Goal: Task Accomplishment & Management: Use online tool/utility

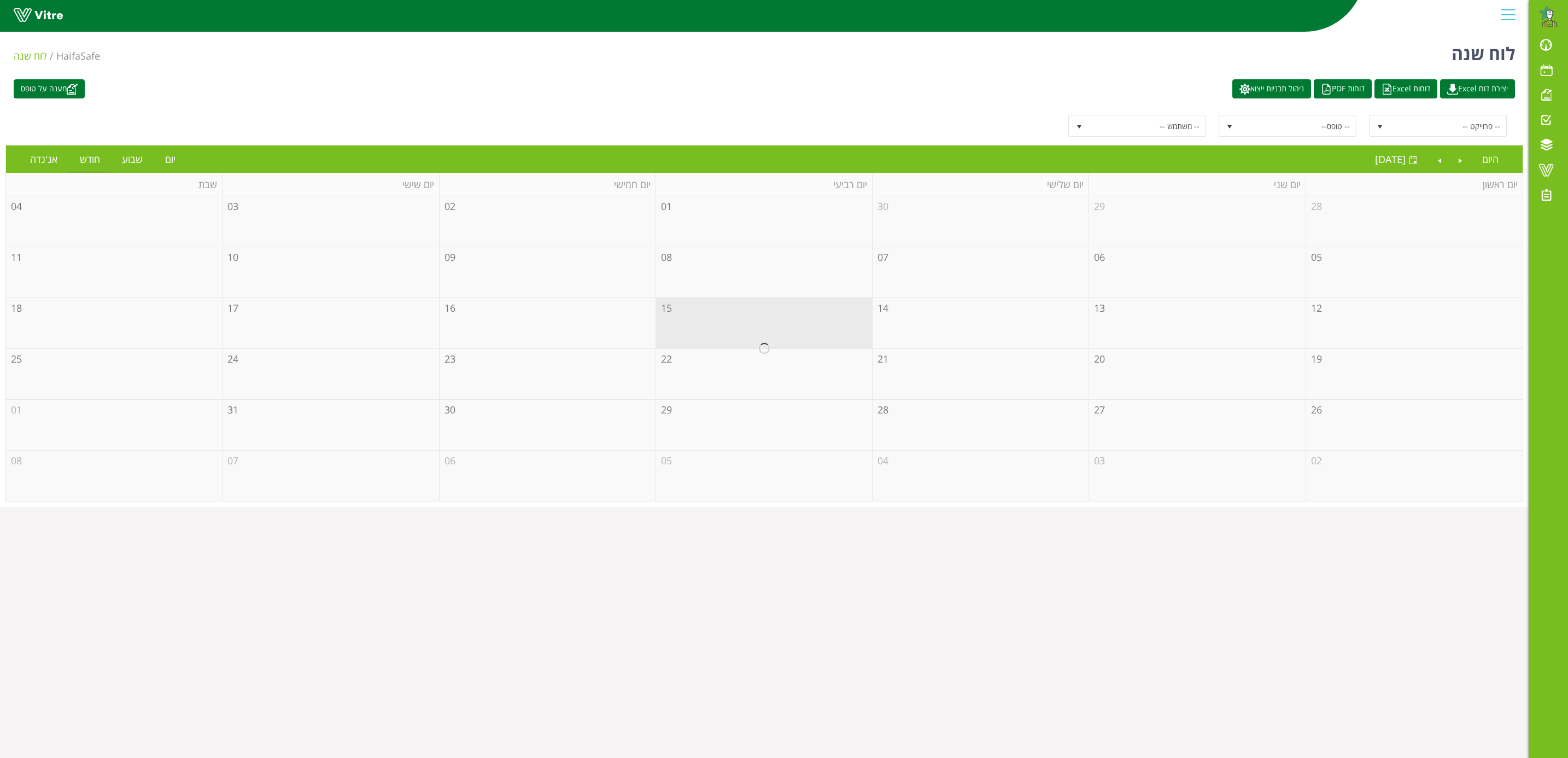
click at [1167, 281] on div at bounding box center [764, 349] width 1517 height 304
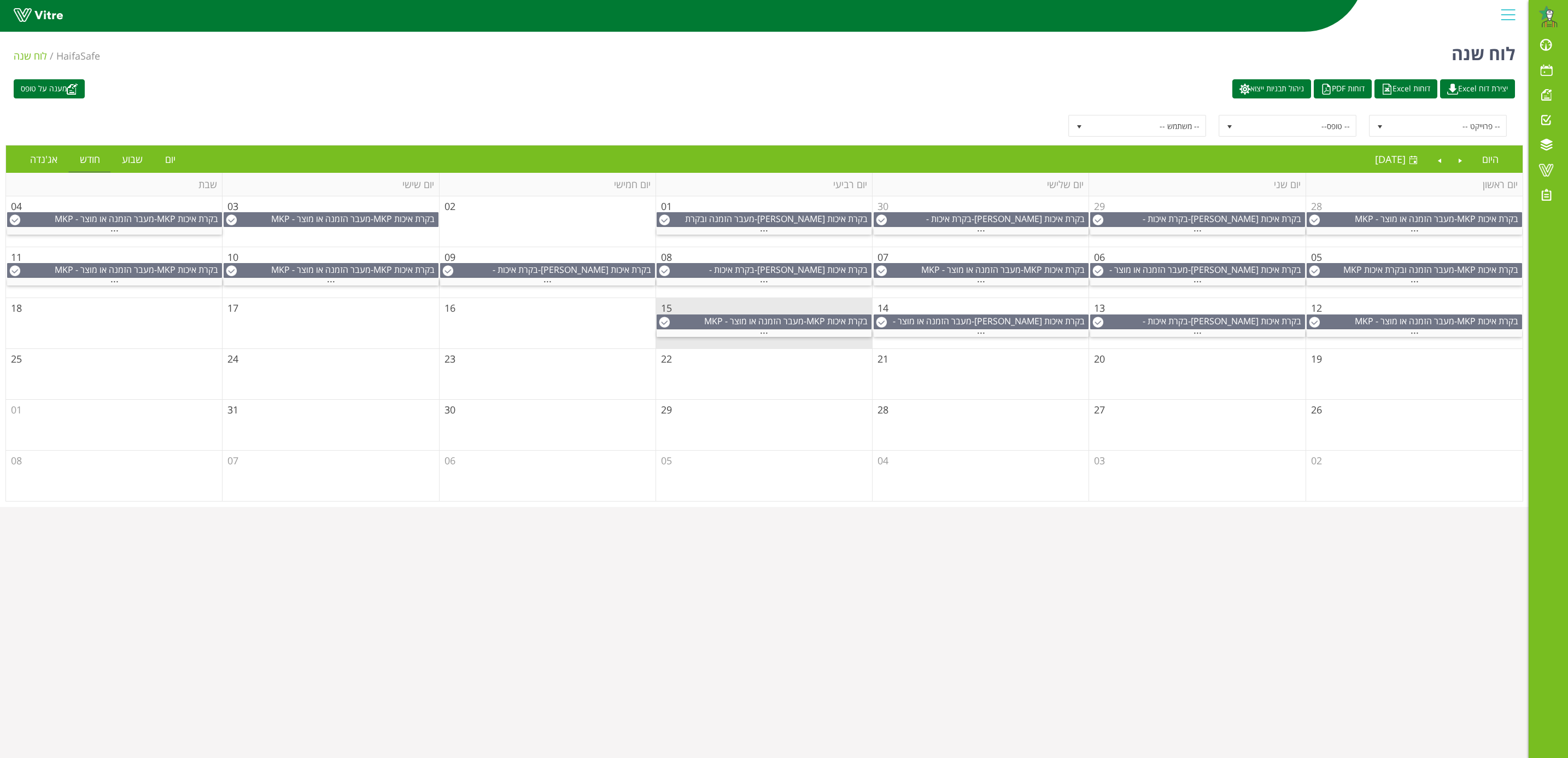
click at [1224, 257] on td "06" at bounding box center [1197, 272] width 216 height 51
click at [1201, 282] on span "..." at bounding box center [1197, 279] width 8 height 12
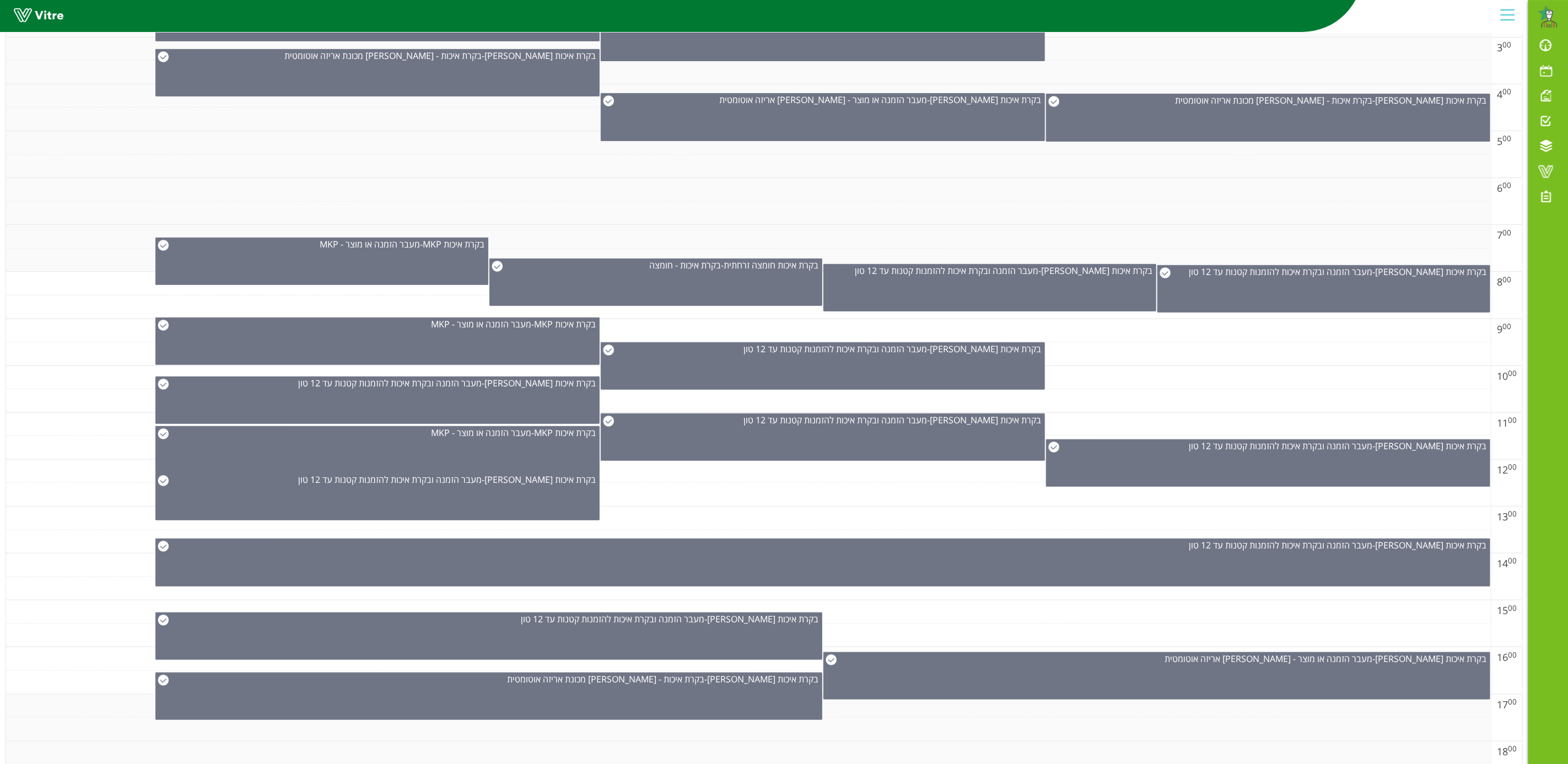
scroll to position [331, 0]
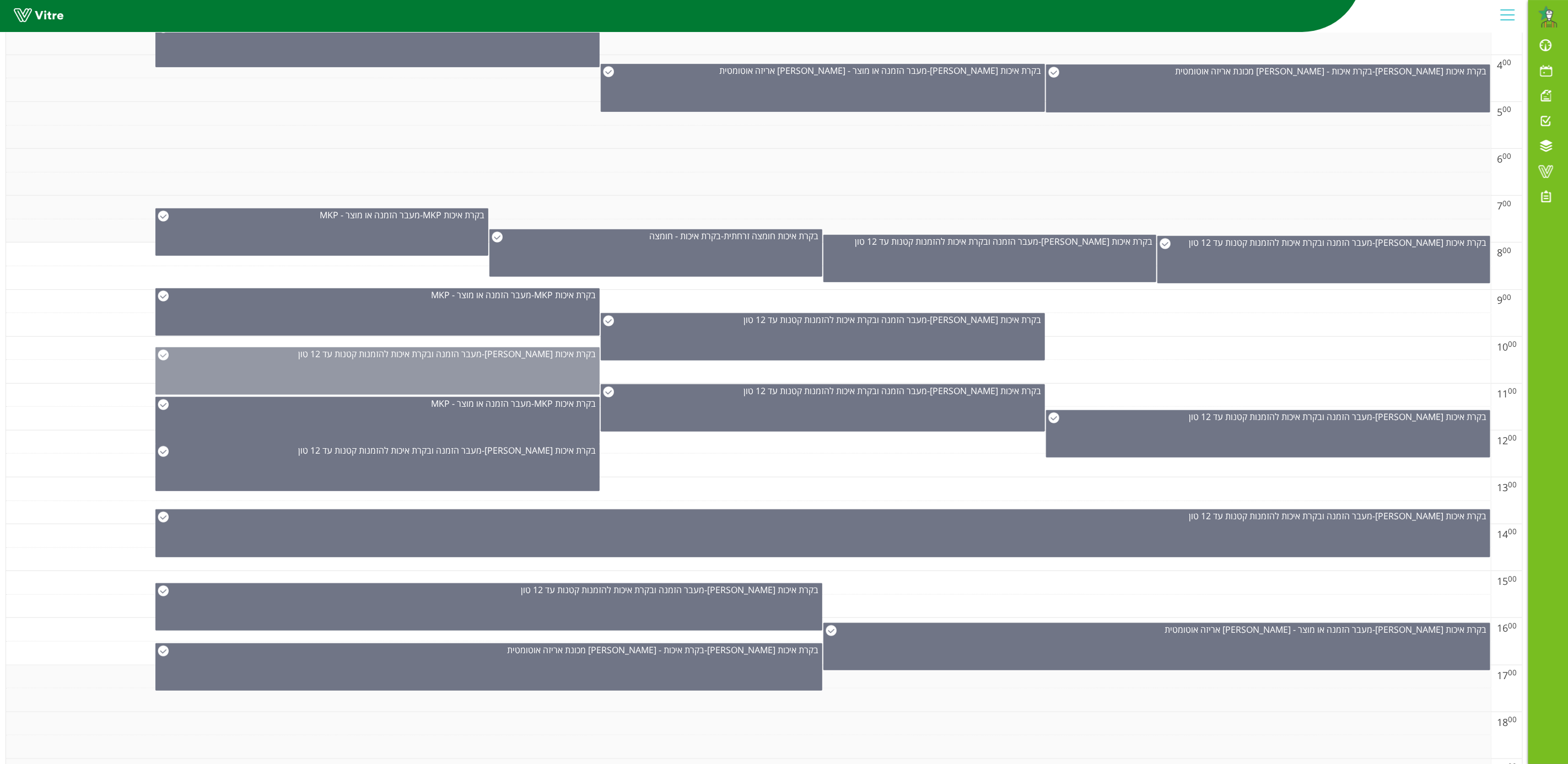
click at [551, 360] on span "בקרת איכות [PERSON_NAME]" at bounding box center [539, 354] width 111 height 12
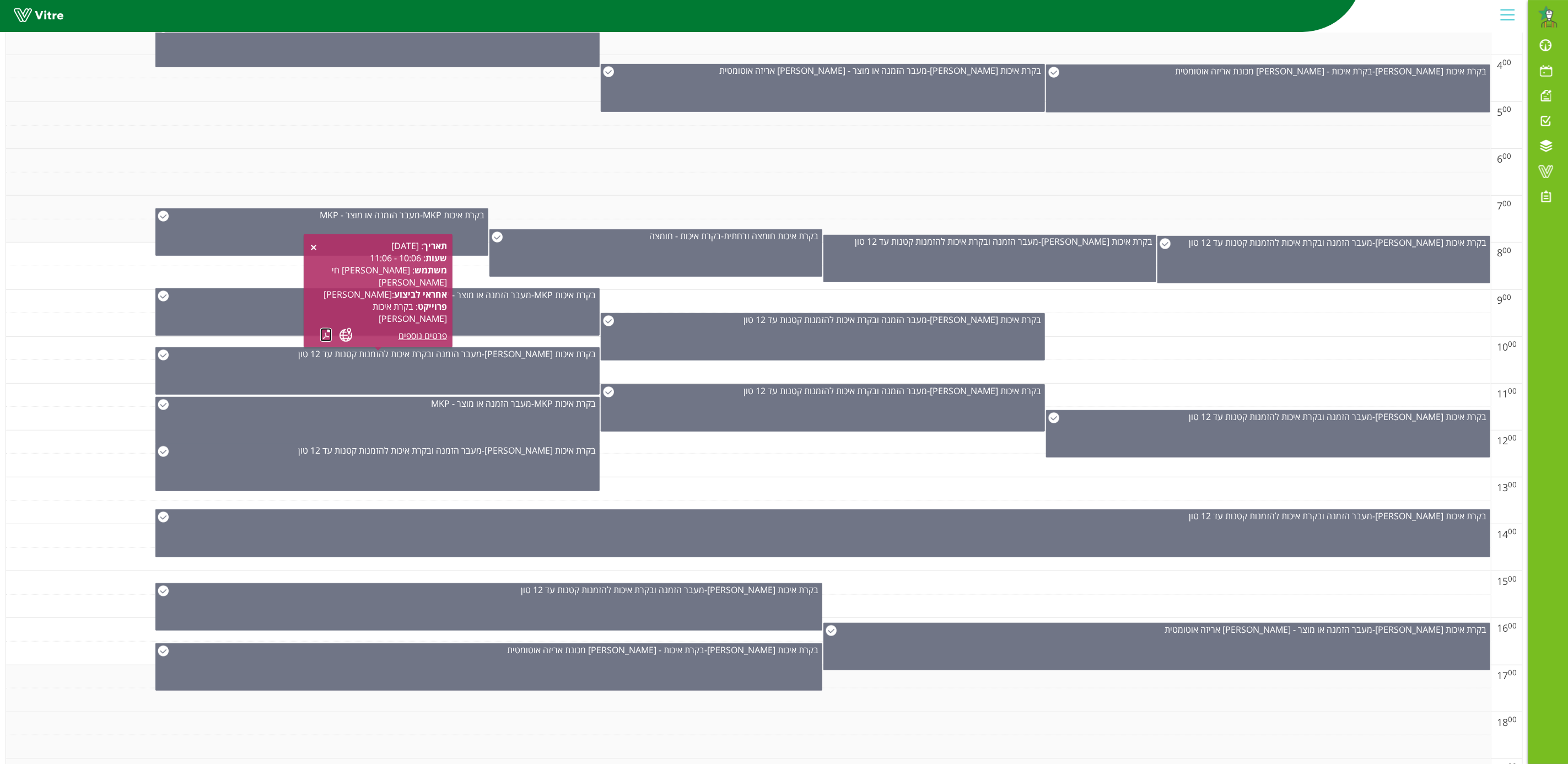
click at [328, 338] on link at bounding box center [325, 334] width 12 height 14
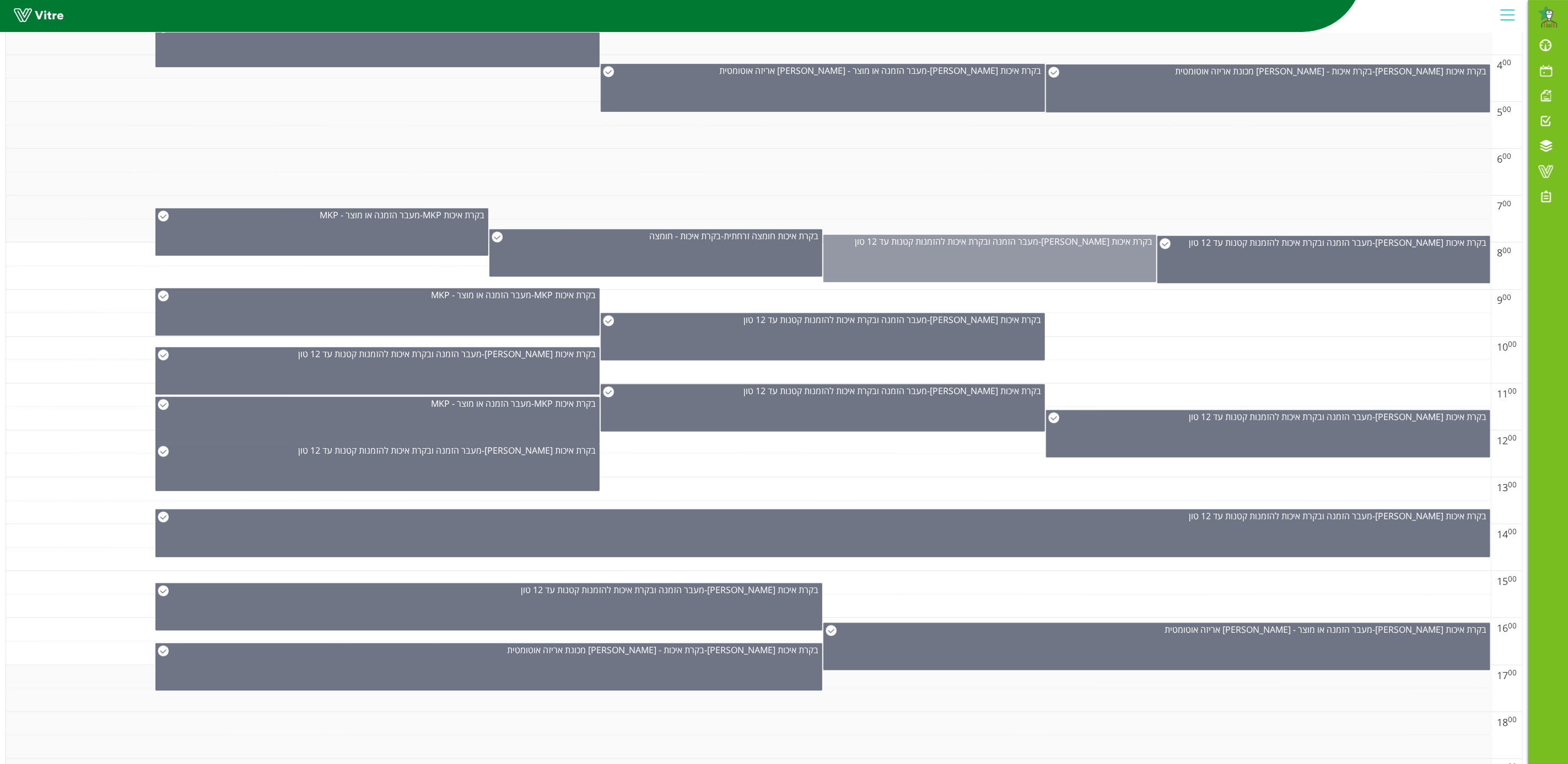
click at [1038, 243] on span "מעבר הזמנה ובקרת איכות להזמנות קטנות עד 12 טון" at bounding box center [946, 242] width 183 height 12
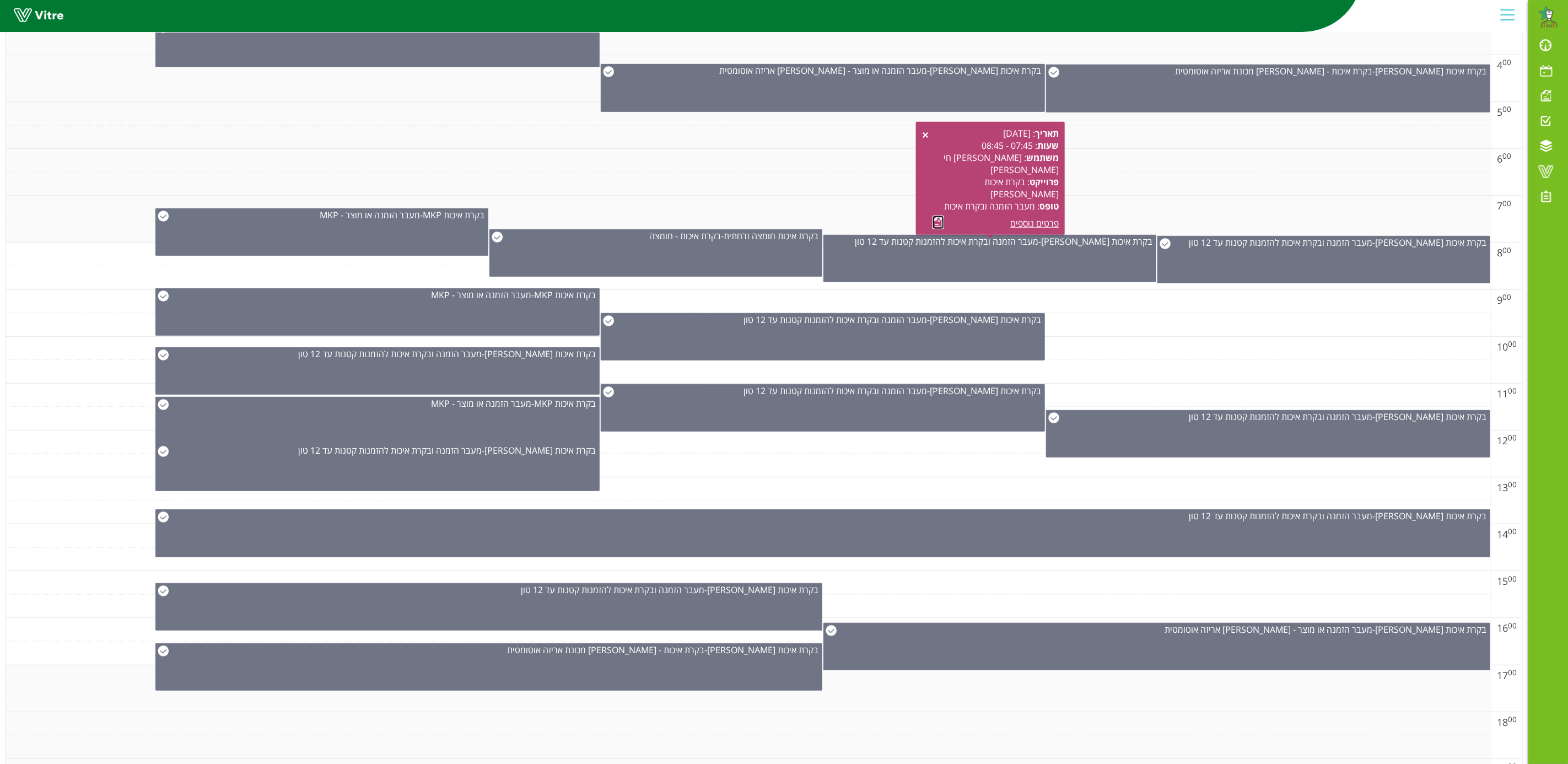
click at [936, 222] on link at bounding box center [938, 222] width 12 height 14
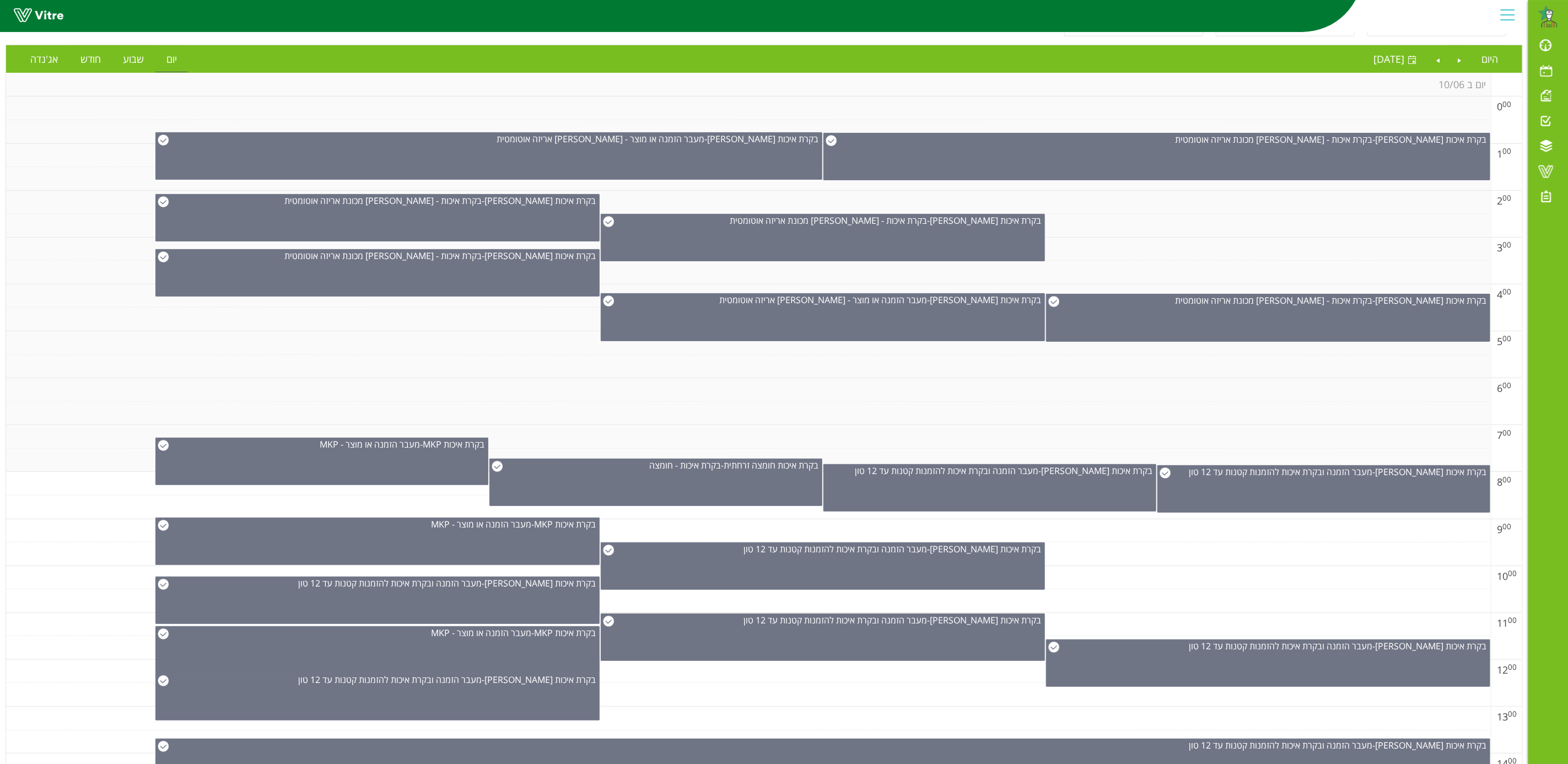
scroll to position [83, 0]
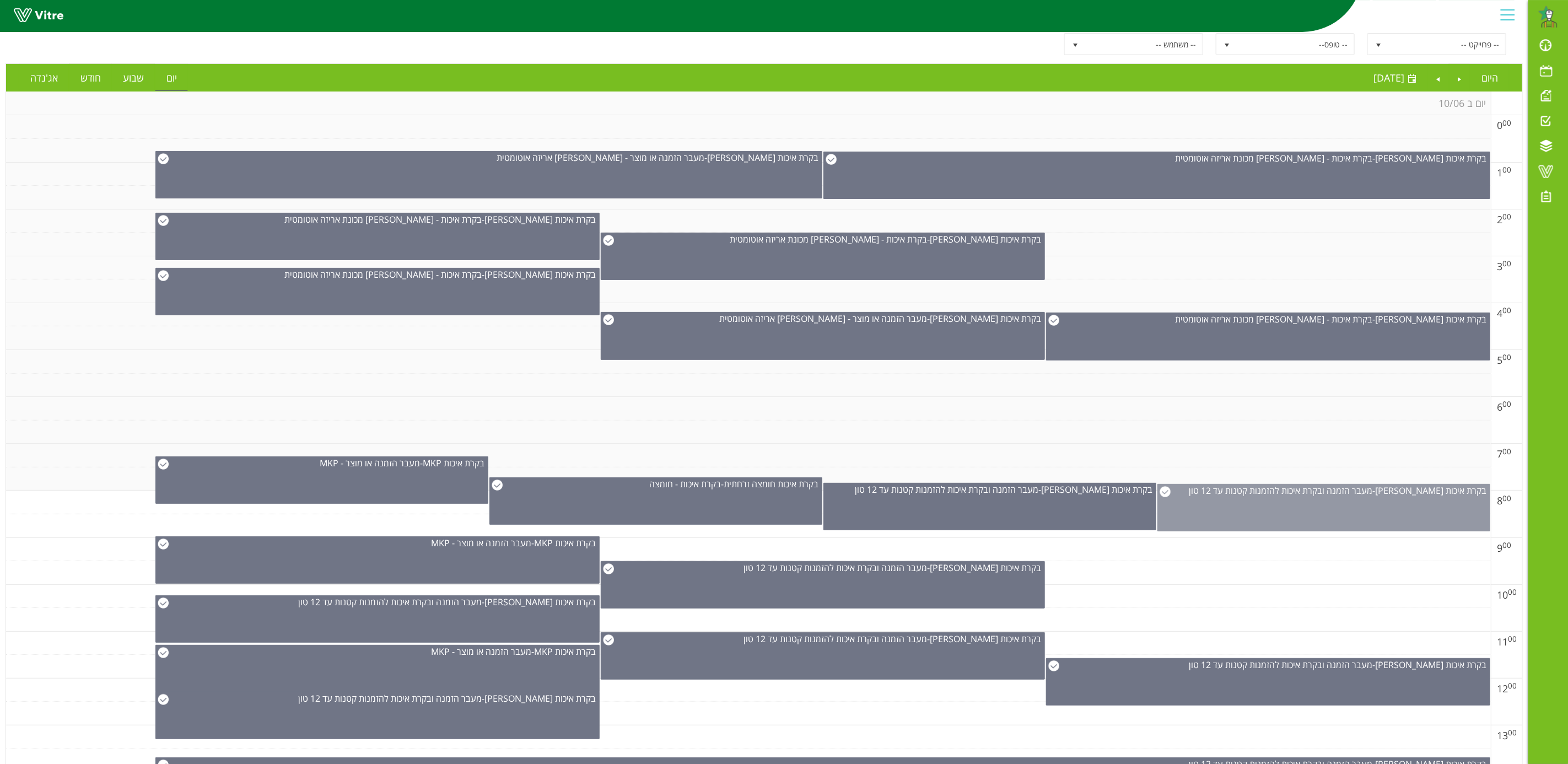
click at [1280, 515] on div "בקרת איכות פוליפיד - מעבר הזמנה ובקרת איכות להזמנות קטנות עד 12 טון" at bounding box center [1324, 508] width 333 height 48
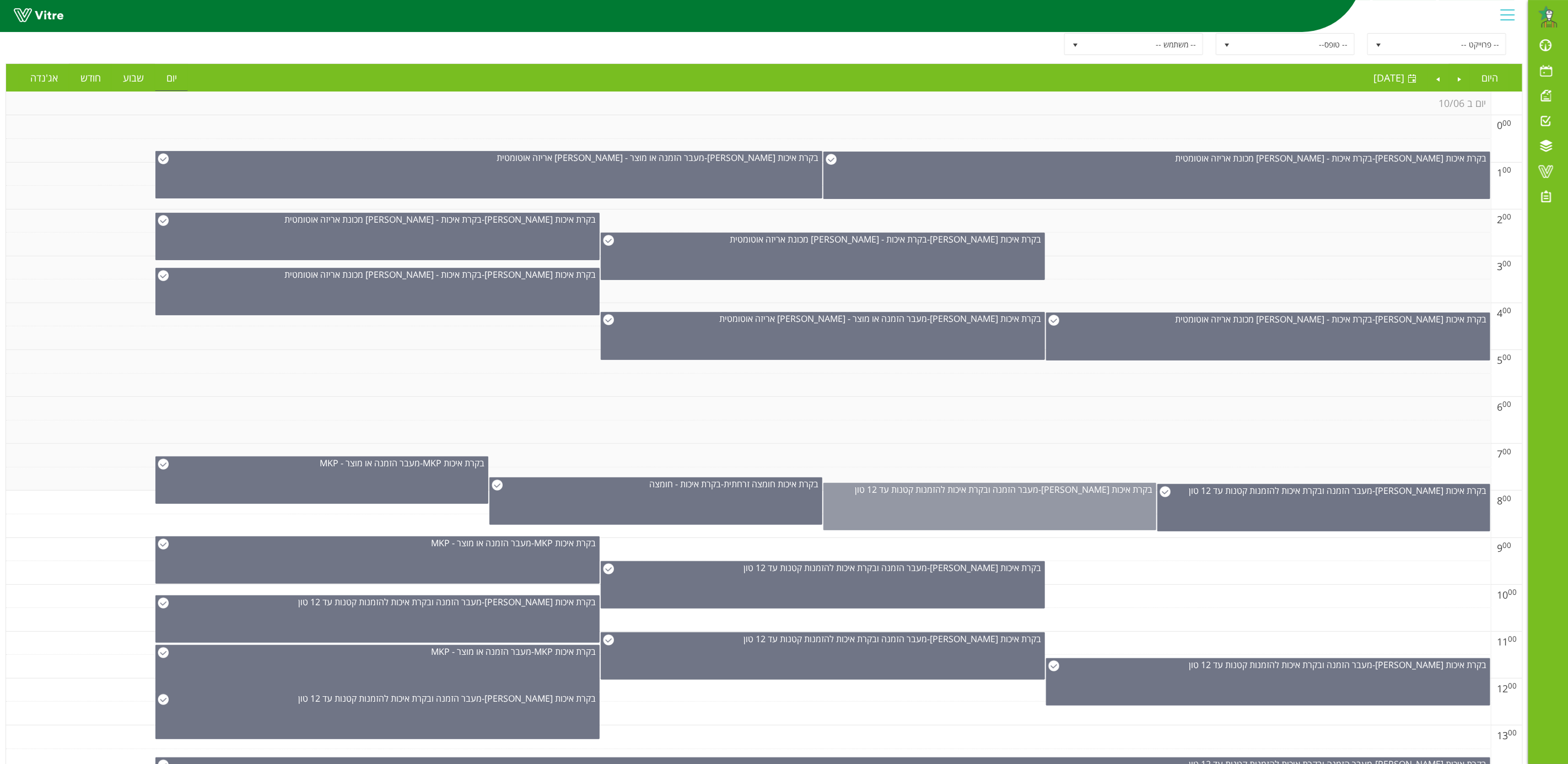
click at [944, 521] on div "בקרת איכות פוליפיד - מעבר הזמנה ובקרת איכות להזמנות קטנות עד 12 טון" at bounding box center [990, 506] width 333 height 48
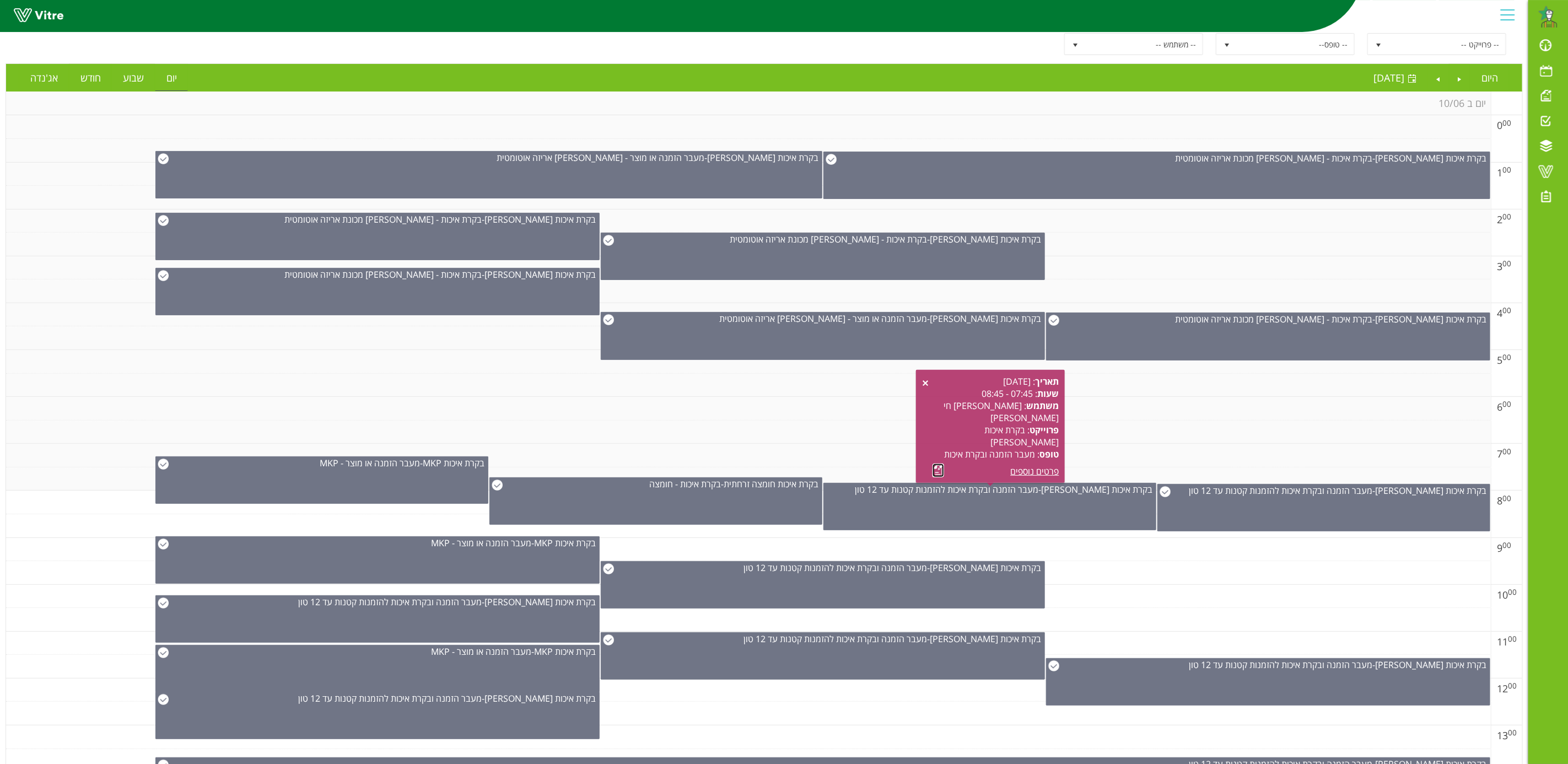
click at [934, 469] on link at bounding box center [938, 470] width 12 height 14
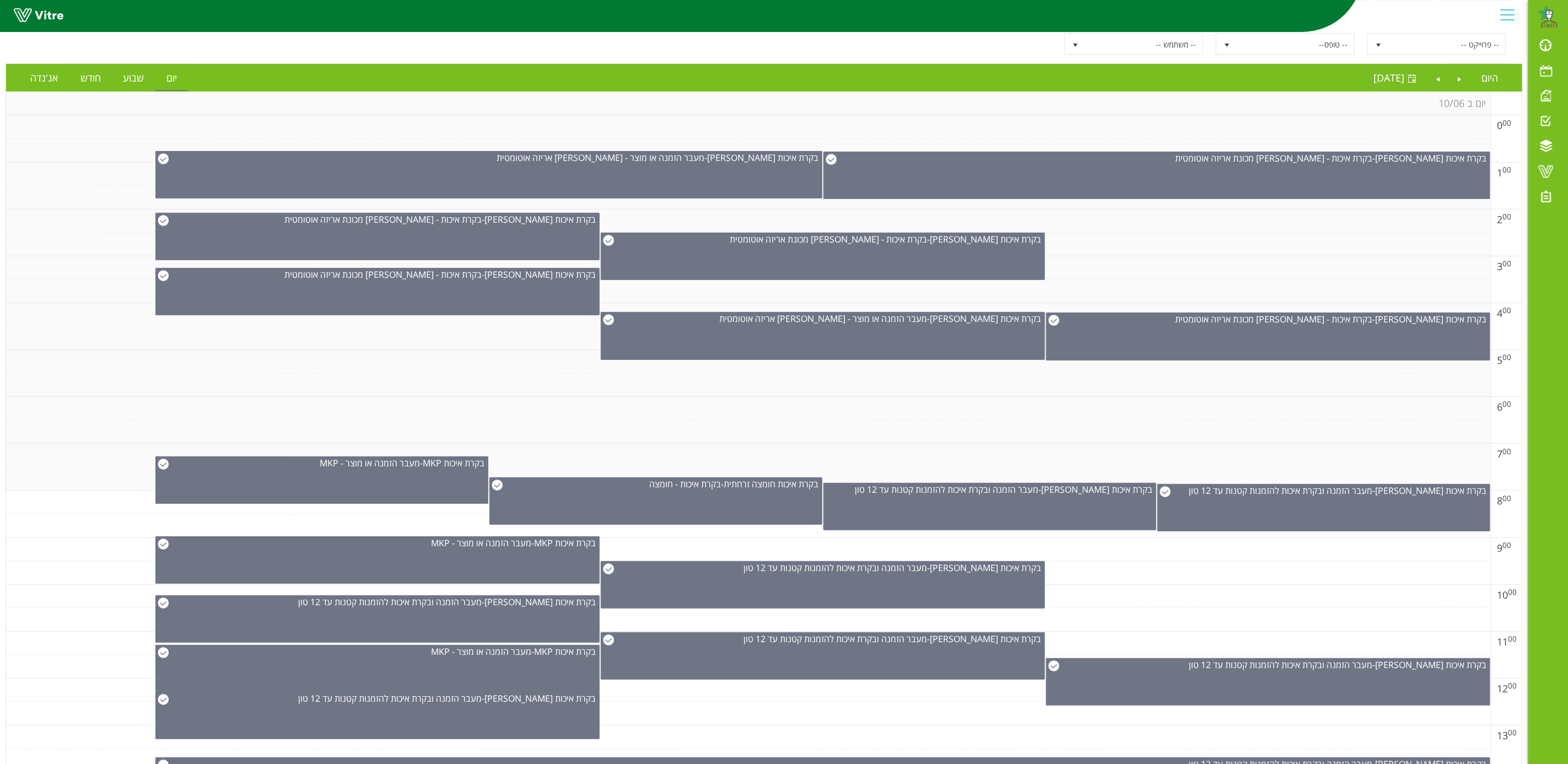
click at [741, 426] on td at bounding box center [748, 432] width 1484 height 24
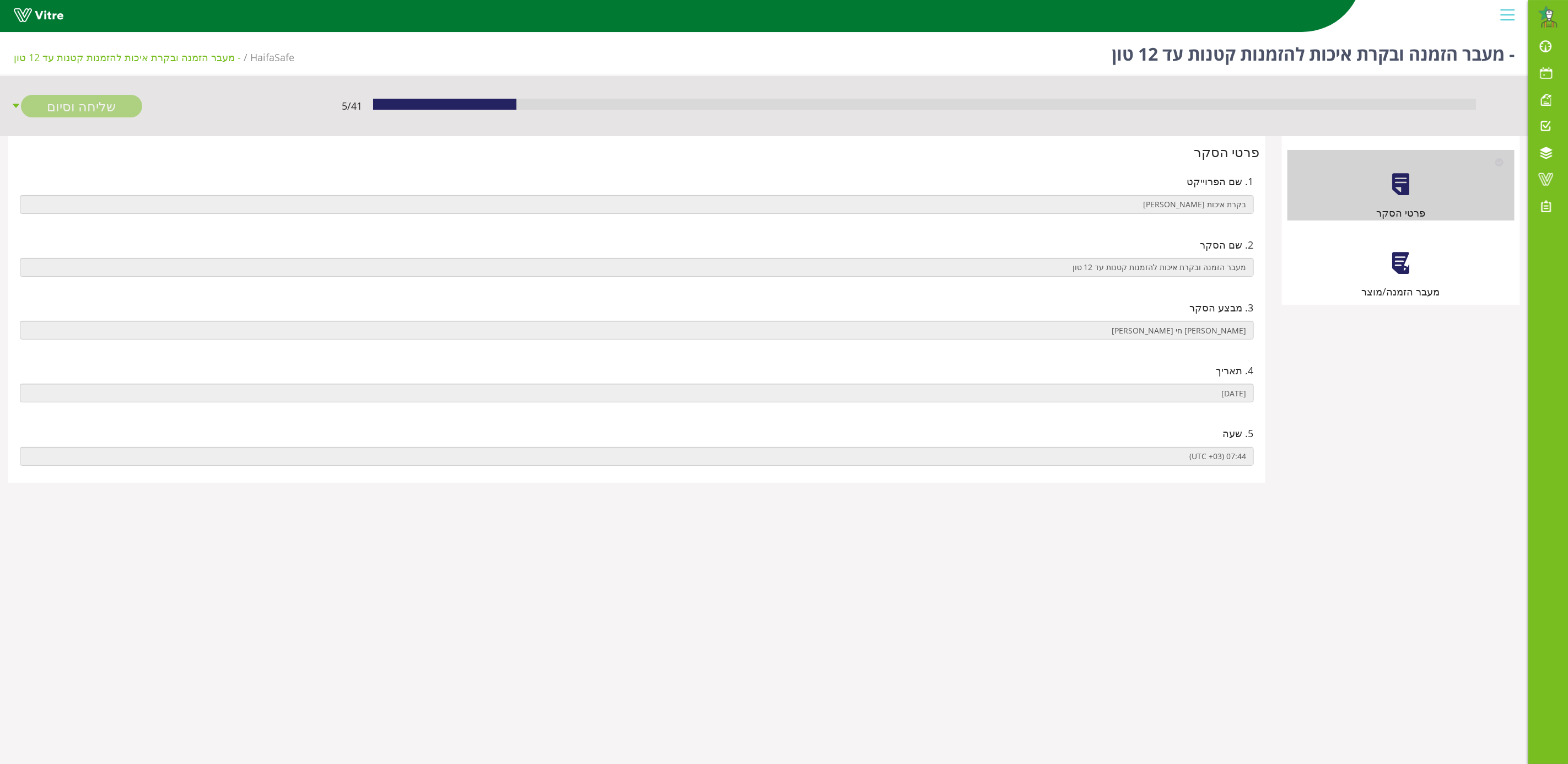
click at [1401, 265] on div at bounding box center [1401, 263] width 25 height 25
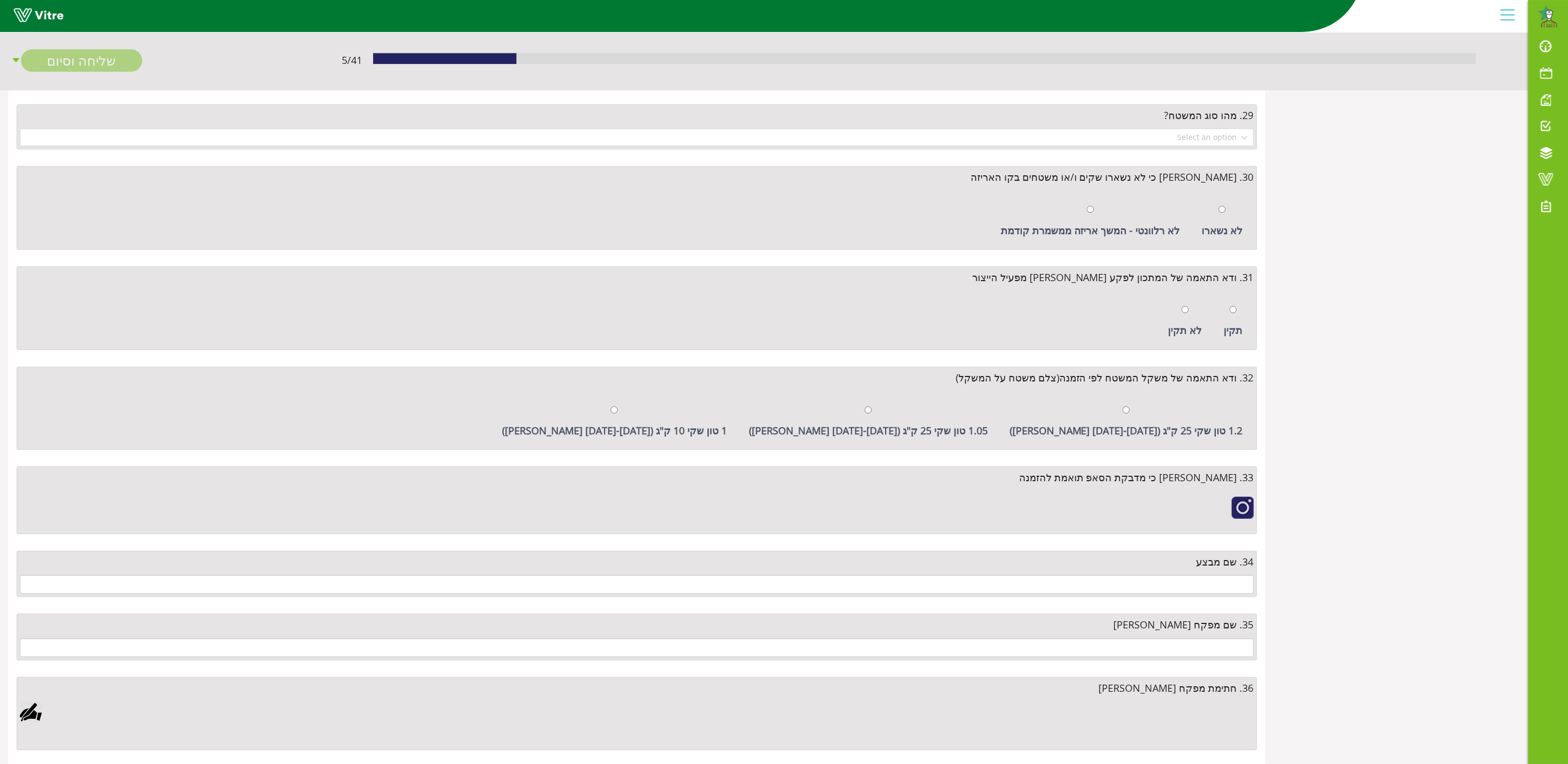
scroll to position [2590, 0]
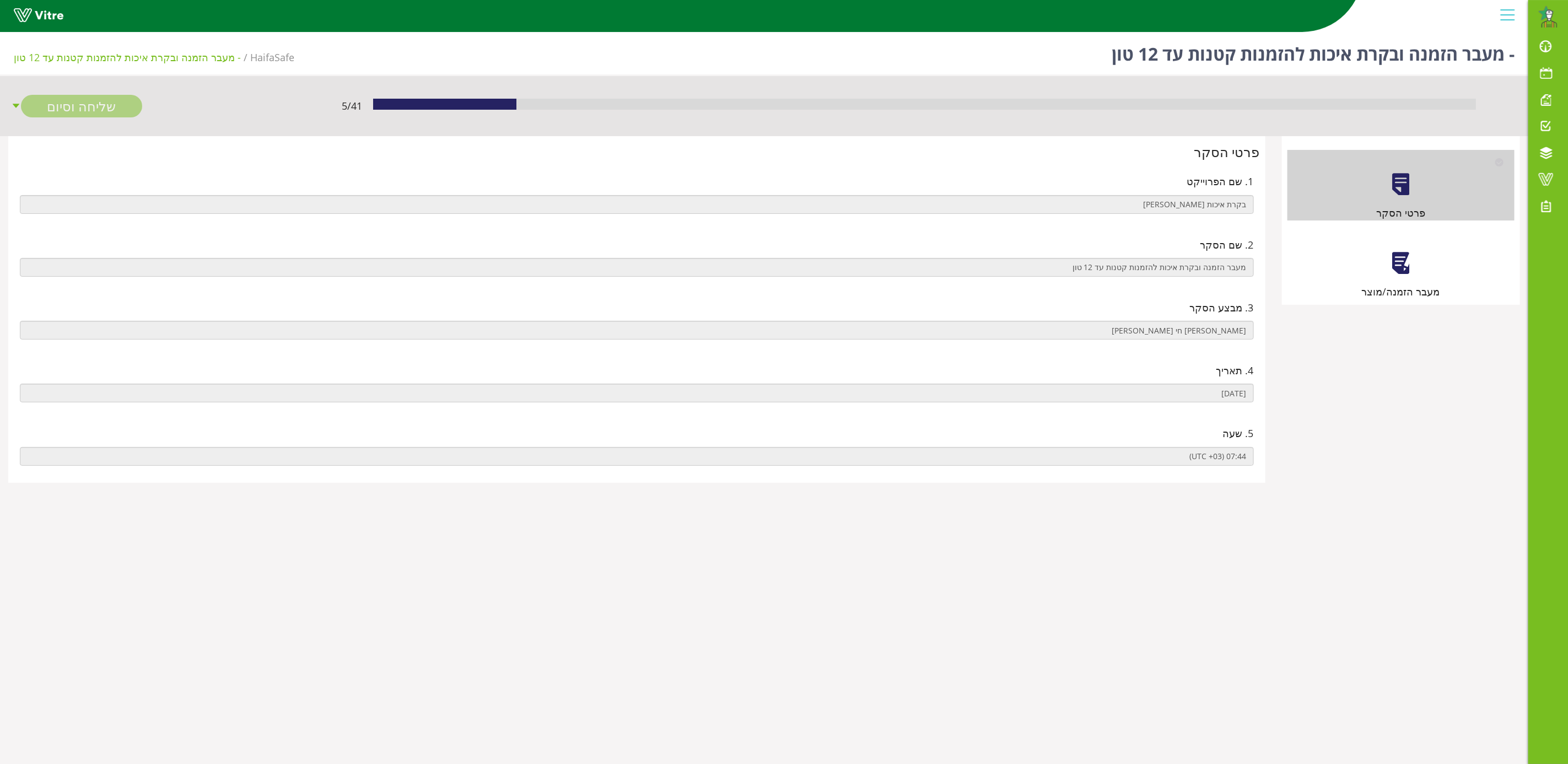
click at [1398, 277] on div "מעבר הזמנה/מוצר" at bounding box center [1401, 264] width 227 height 71
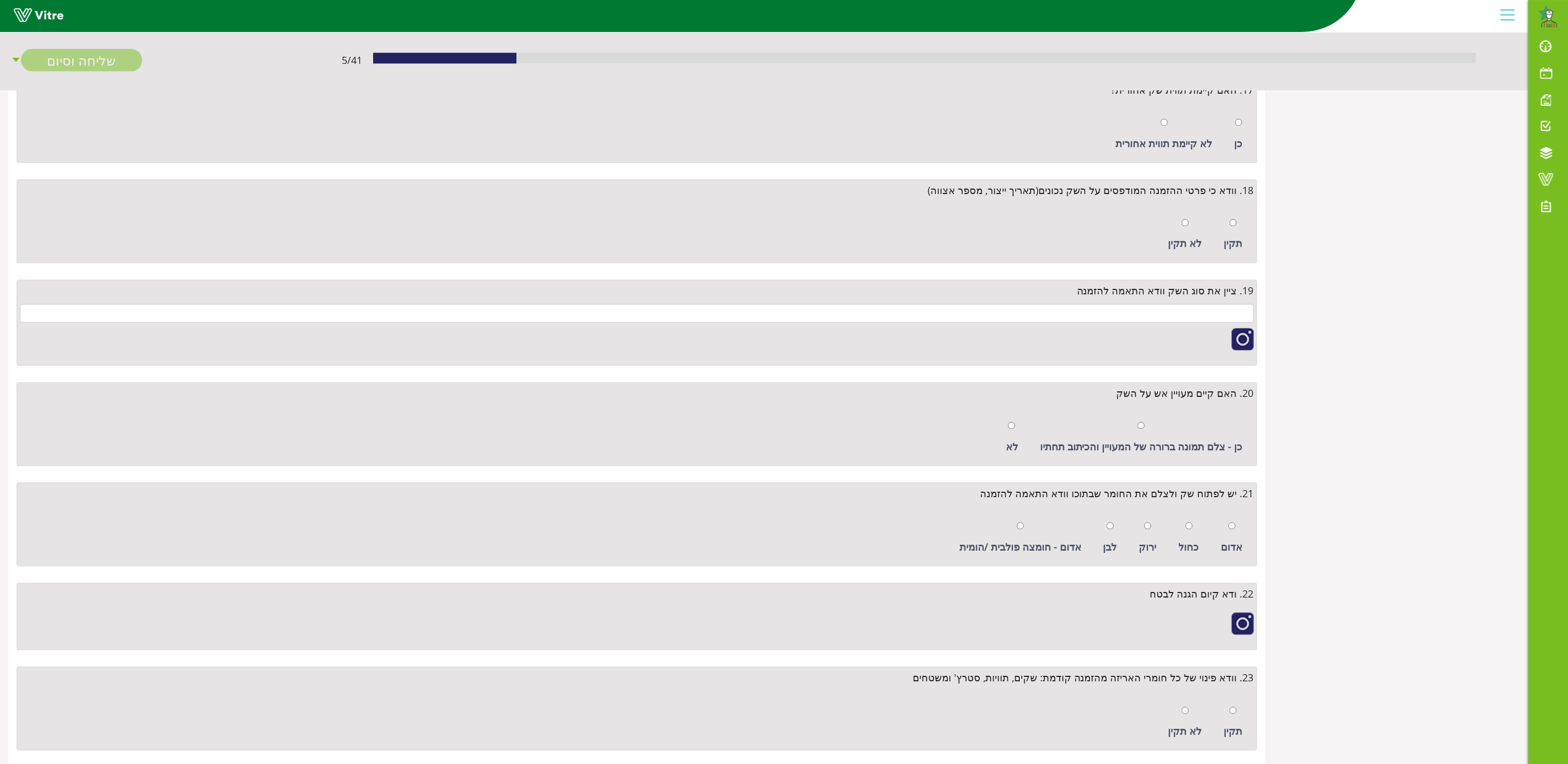
scroll to position [1488, 0]
